Goal: Transaction & Acquisition: Subscribe to service/newsletter

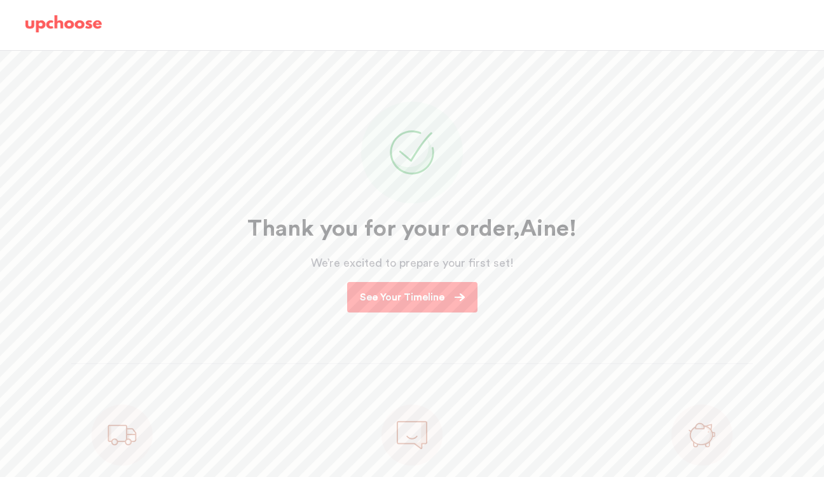
click at [388, 295] on p "See Your Timeline" at bounding box center [402, 297] width 85 height 15
